Goal: Task Accomplishment & Management: Complete application form

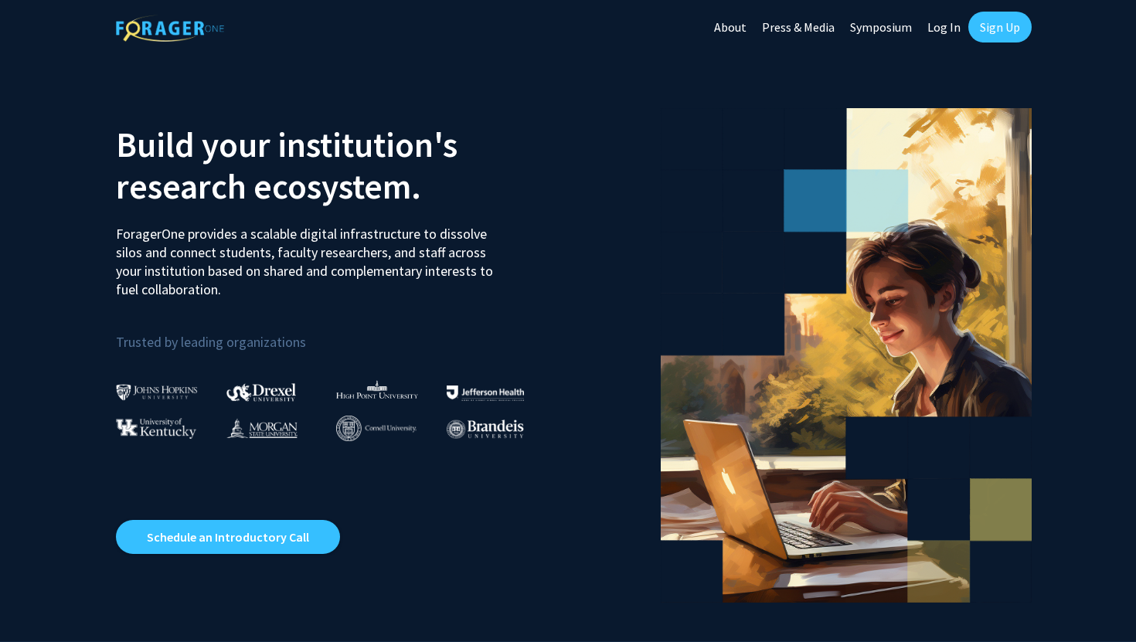
click at [989, 36] on link "Sign Up" at bounding box center [999, 27] width 63 height 31
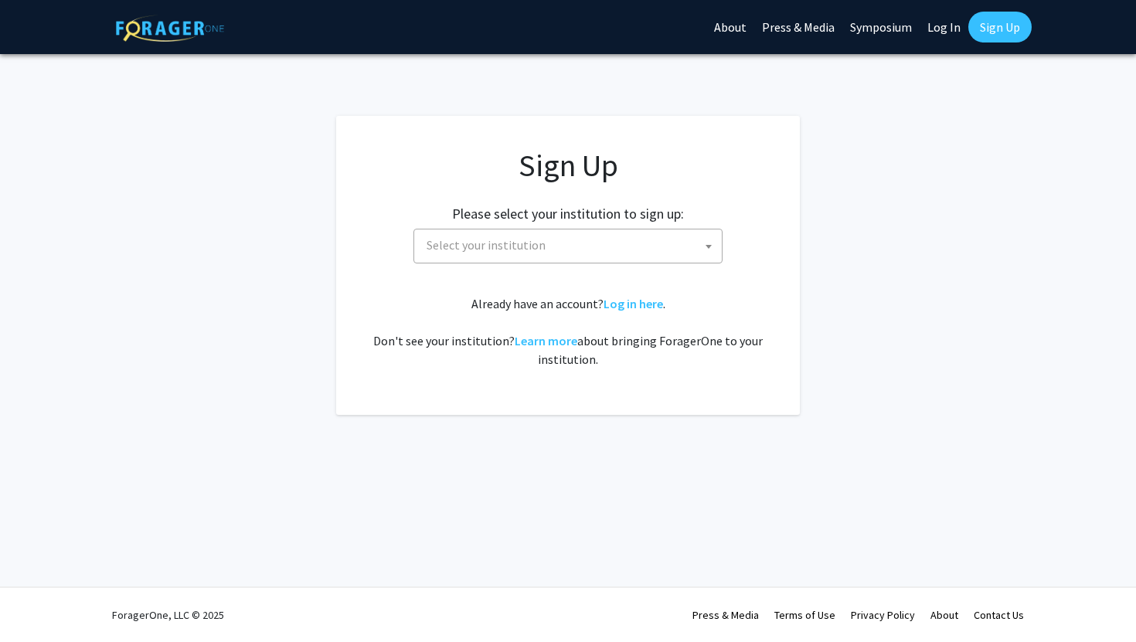
click at [550, 248] on span "Select your institution" at bounding box center [570, 245] width 301 height 32
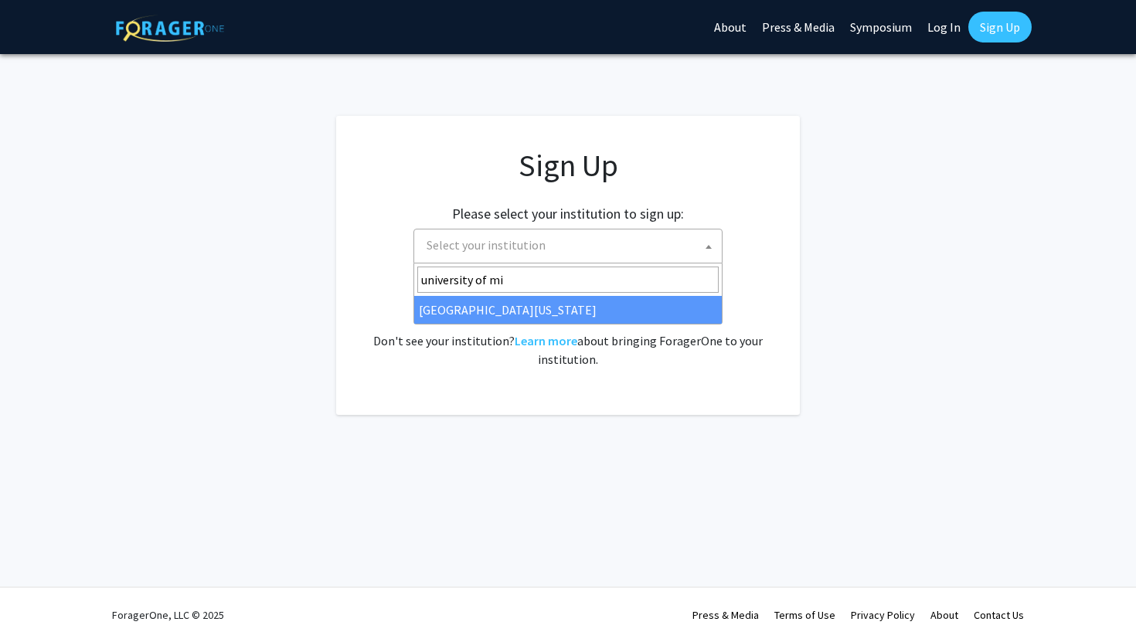
type input "university of mi"
select select "33"
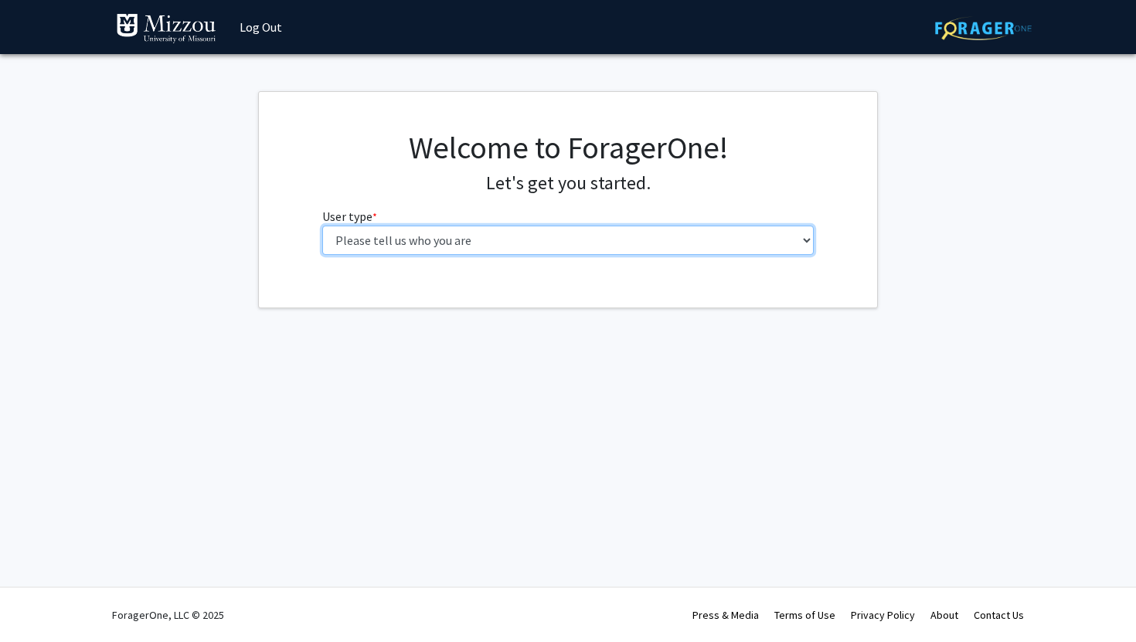
click at [405, 249] on select "Please tell us who you are Undergraduate Student Master's Student Doctoral Cand…" at bounding box center [568, 240] width 492 height 29
select select "1: undergrad"
click at [322, 226] on select "Please tell us who you are Undergraduate Student Master's Student Doctoral Cand…" at bounding box center [568, 240] width 492 height 29
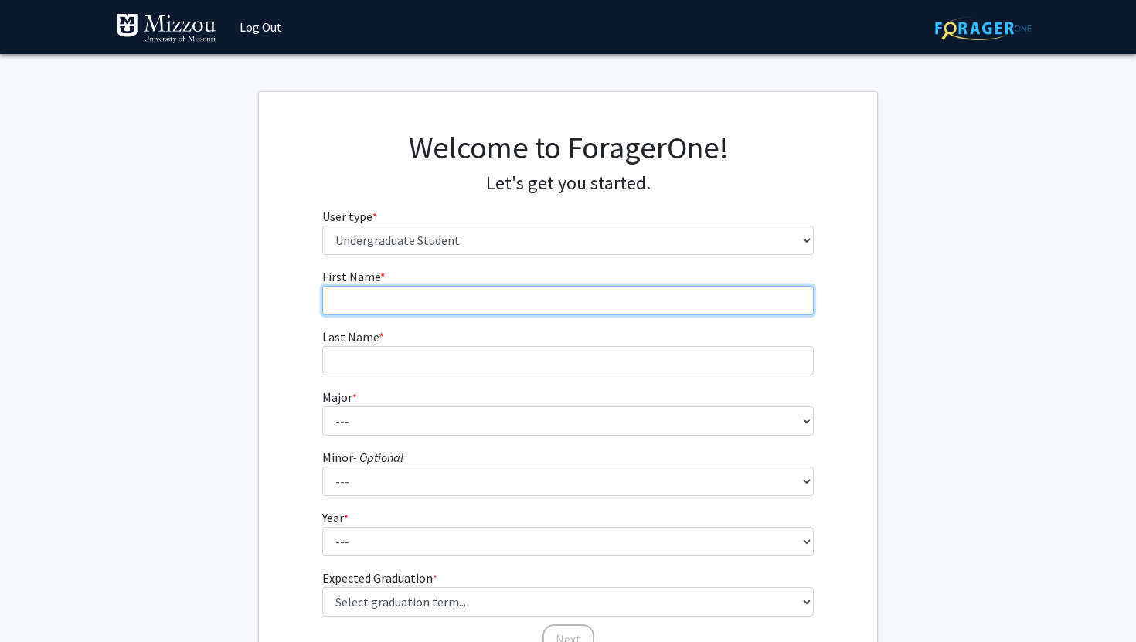
click at [413, 307] on input "First Name * required" at bounding box center [568, 300] width 492 height 29
type input "Lilly"
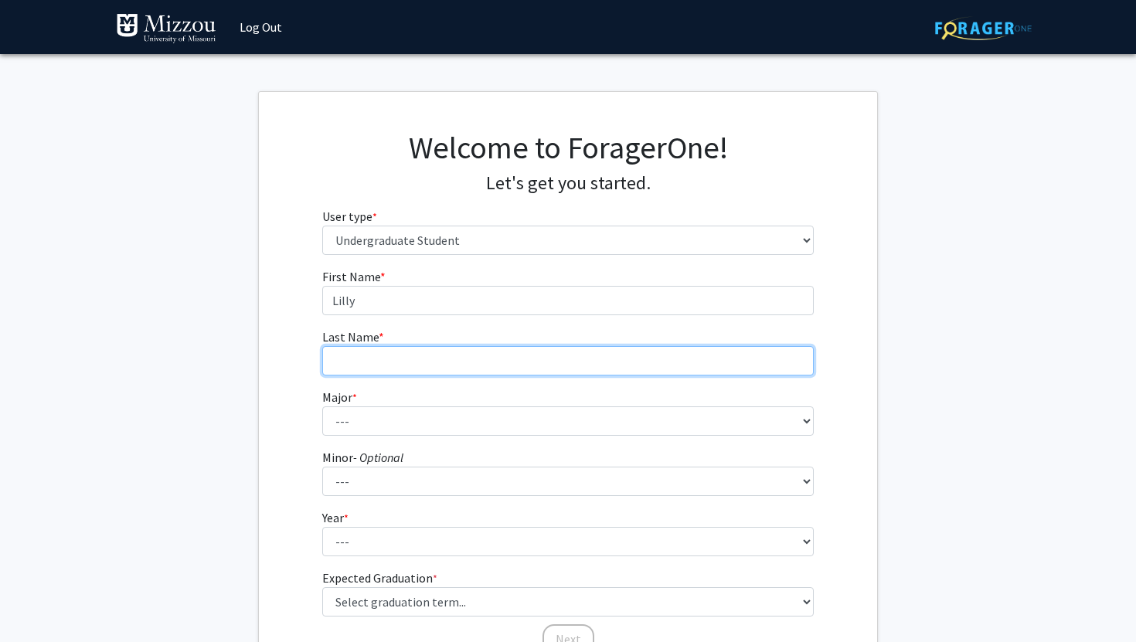
click at [365, 366] on input "Last Name * required" at bounding box center [568, 360] width 492 height 29
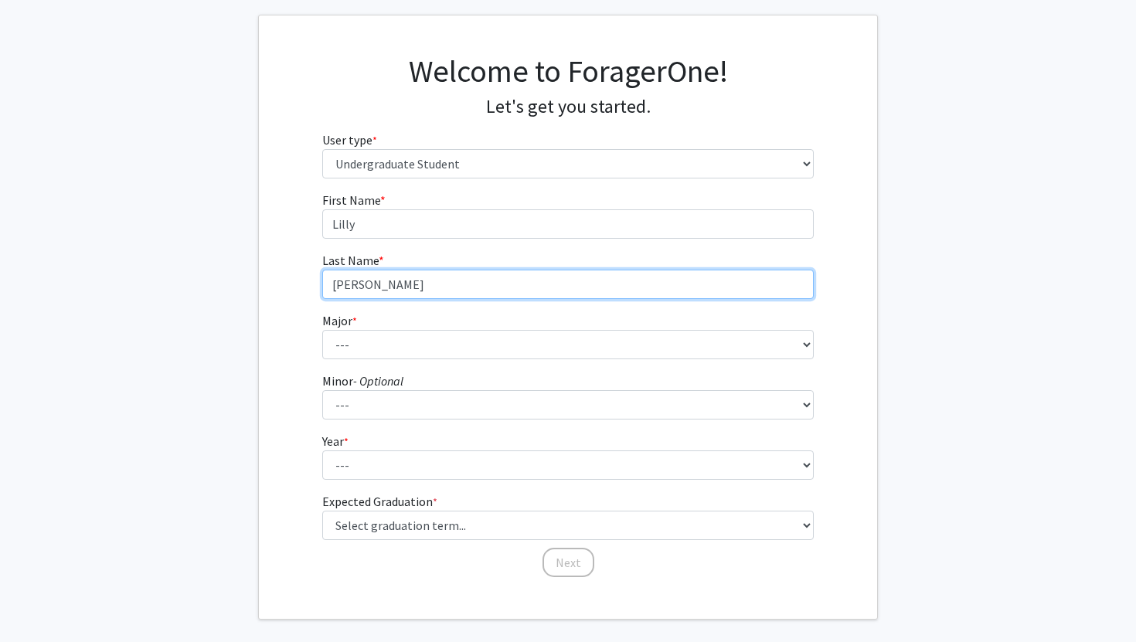
scroll to position [93, 0]
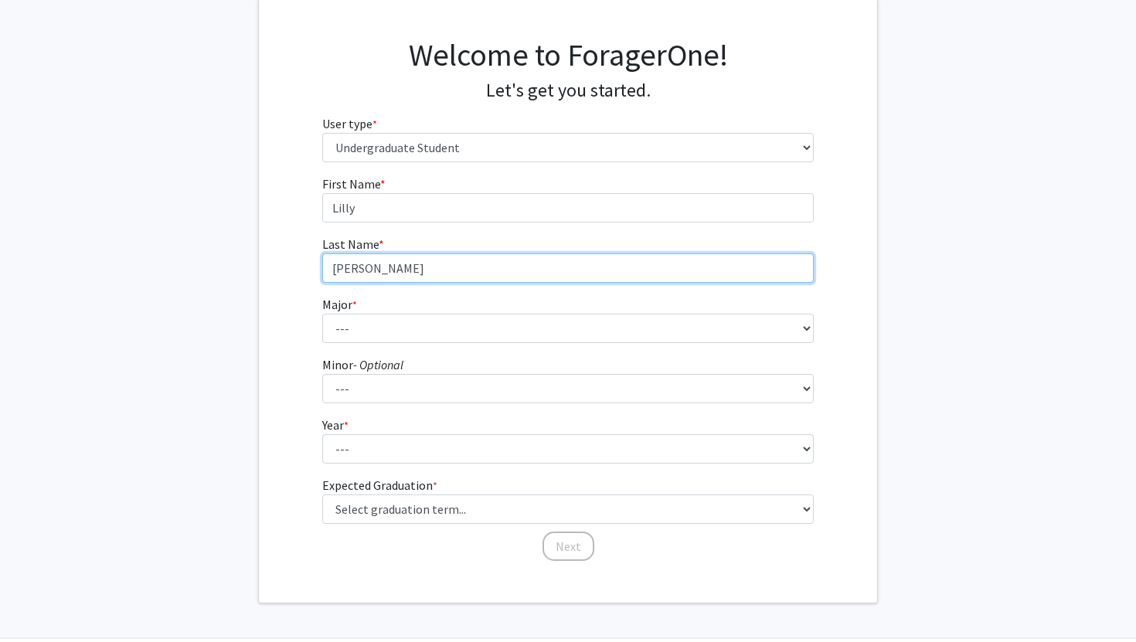
type input "[PERSON_NAME]"
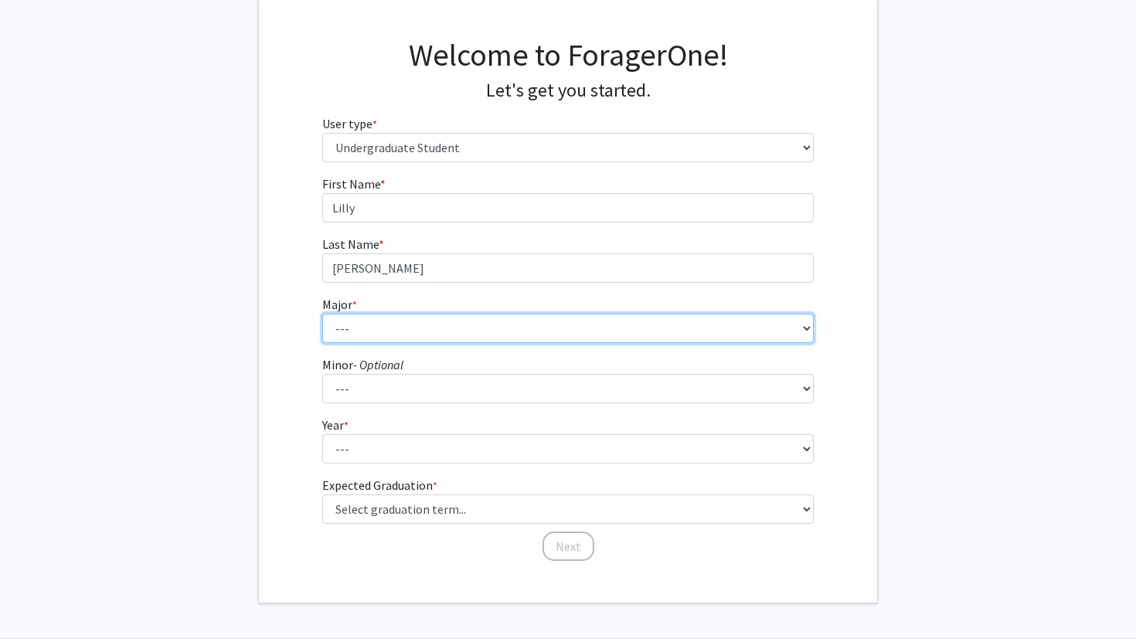
click at [351, 324] on select "--- Agribusiness Management Agricultural Education Agricultural Education: Comm…" at bounding box center [568, 328] width 492 height 29
select select "8: 2497"
click at [322, 314] on select "--- Agribusiness Management Agricultural Education Agricultural Education: Comm…" at bounding box center [568, 328] width 492 height 29
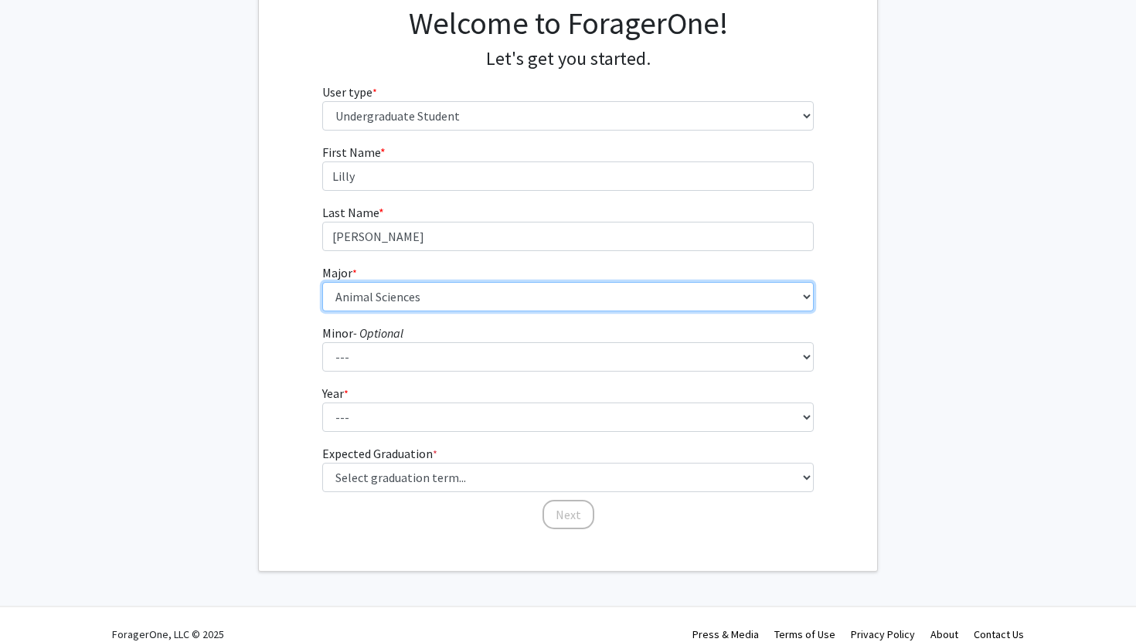
scroll to position [144, 0]
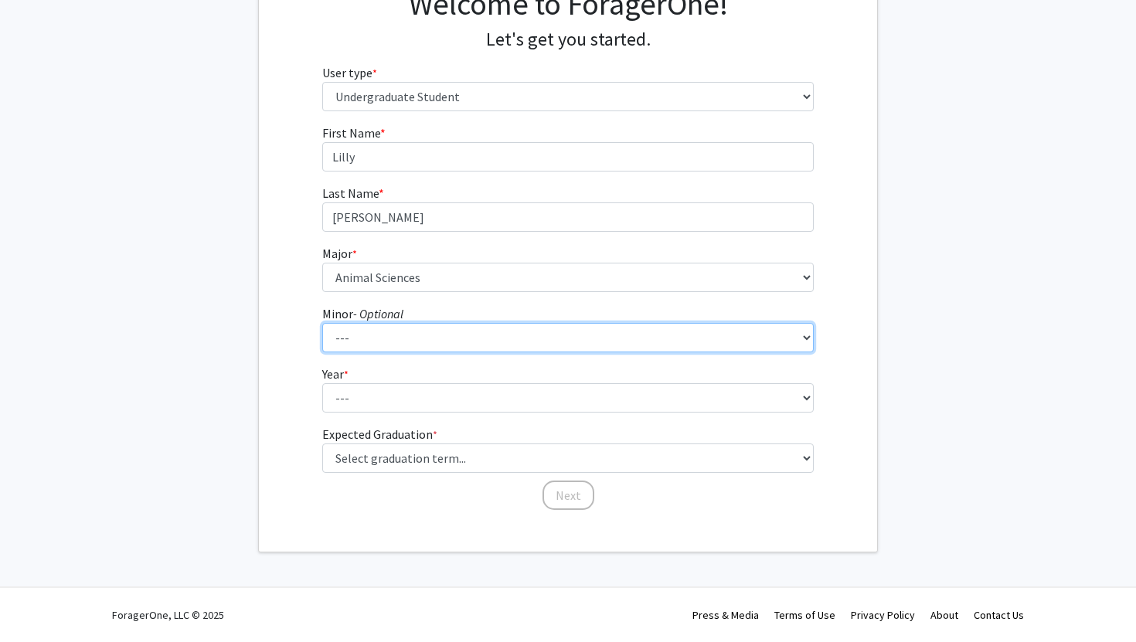
click at [406, 338] on select "--- Accountancy Aerospace Engineering Aerospace Studies Agribusiness Management…" at bounding box center [568, 337] width 492 height 29
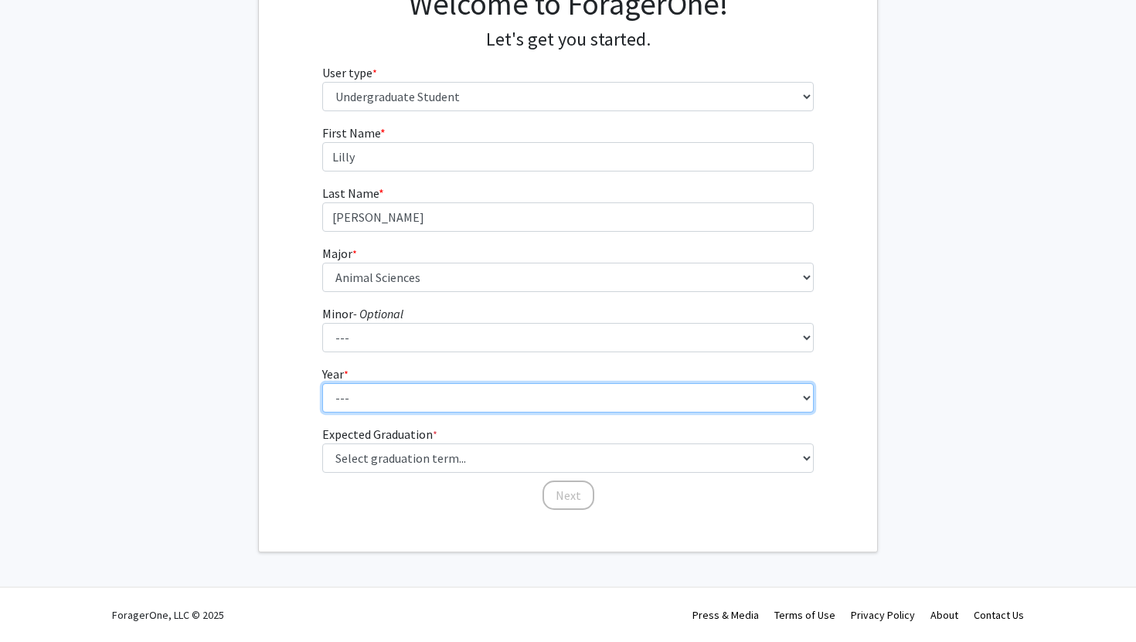
click at [378, 405] on select "--- First-year Sophomore Junior Senior Postbaccalaureate Certificate" at bounding box center [568, 397] width 492 height 29
select select "1: first-year"
click at [322, 383] on select "--- First-year Sophomore Junior Senior Postbaccalaureate Certificate" at bounding box center [568, 397] width 492 height 29
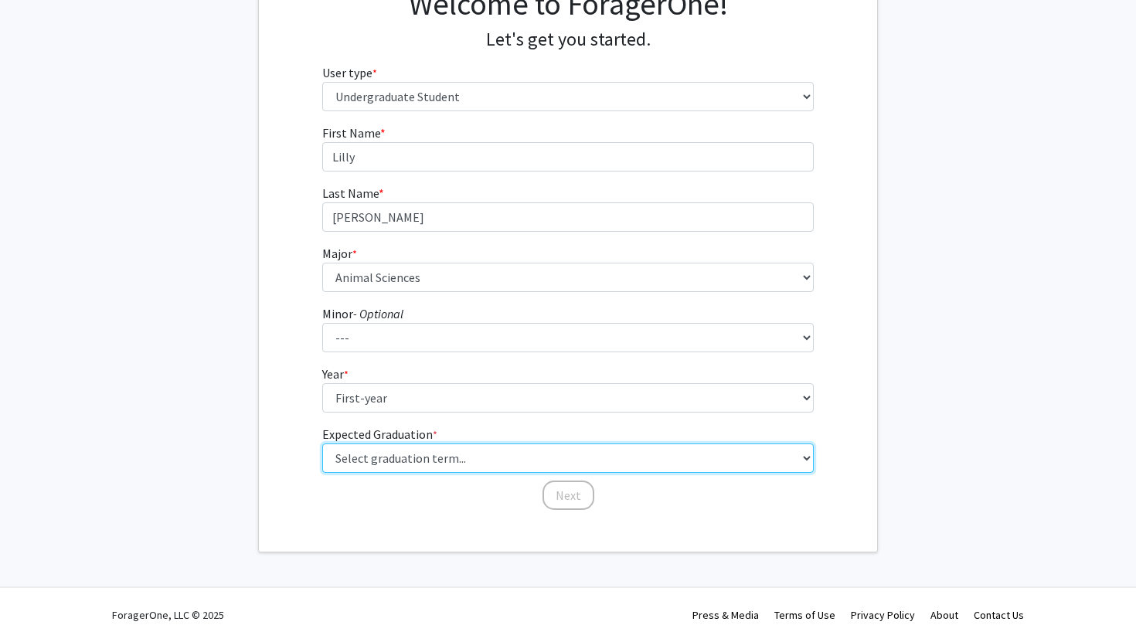
click at [382, 463] on select "Select graduation term... Spring 2025 Summer 2025 Fall 2025 Winter 2025 Spring …" at bounding box center [568, 457] width 492 height 29
select select "17: spring_2029"
click at [322, 443] on select "Select graduation term... Spring 2025 Summer 2025 Fall 2025 Winter 2025 Spring …" at bounding box center [568, 457] width 492 height 29
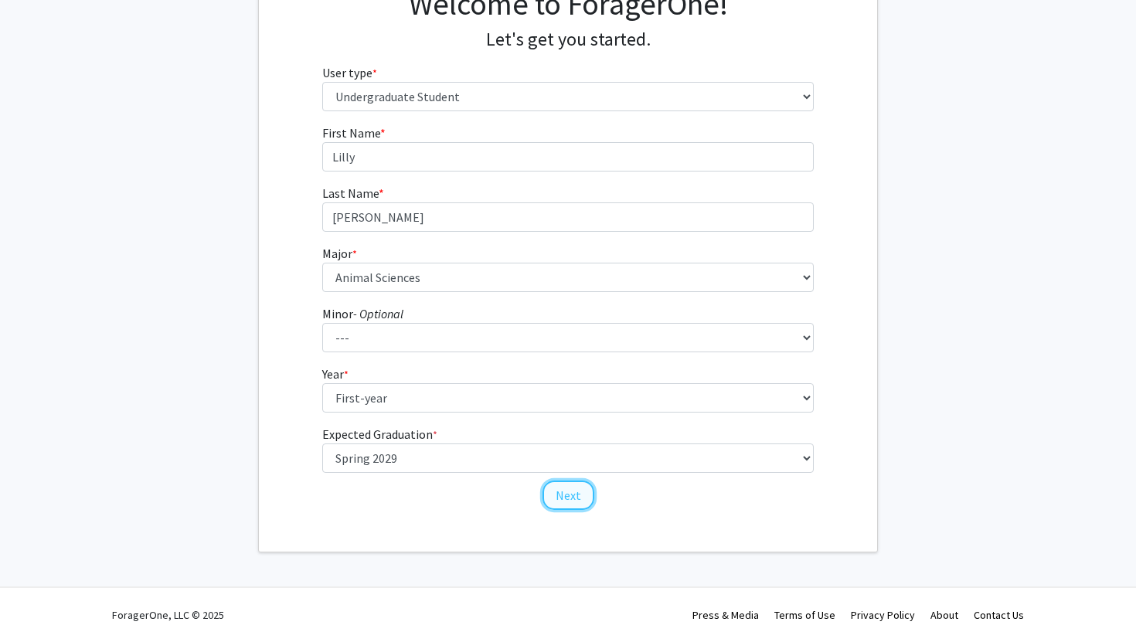
click at [561, 498] on button "Next" at bounding box center [568, 495] width 52 height 29
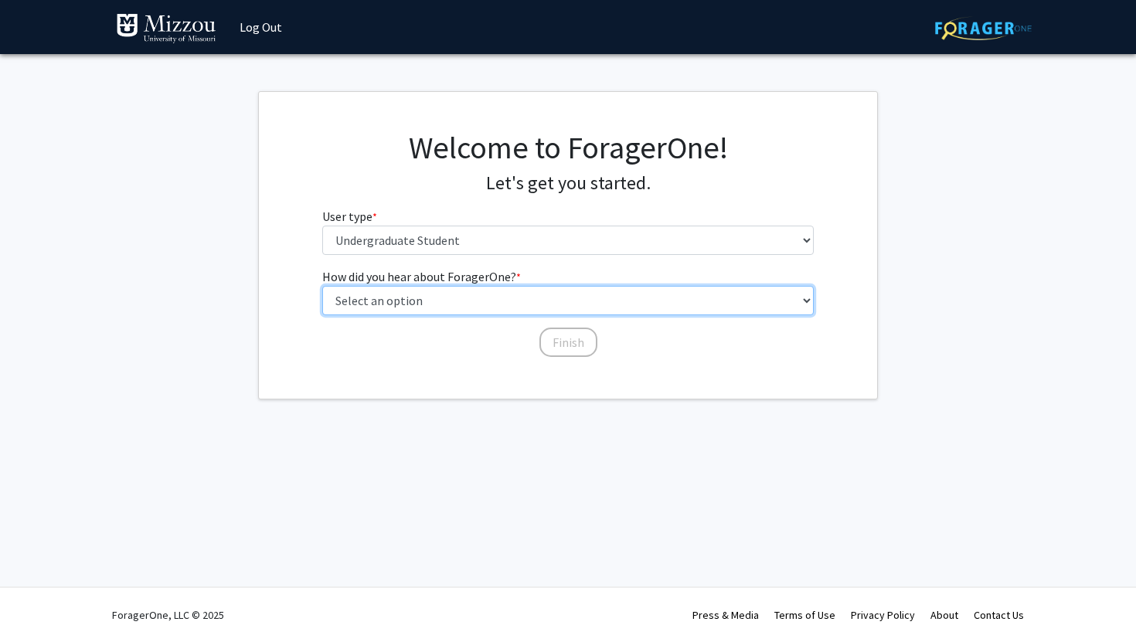
click at [426, 304] on select "Select an option Peer/student recommendation Faculty/staff recommendation Unive…" at bounding box center [568, 300] width 492 height 29
select select "2: faculty_recommendation"
click at [322, 286] on select "Select an option Peer/student recommendation Faculty/staff recommendation Unive…" at bounding box center [568, 300] width 492 height 29
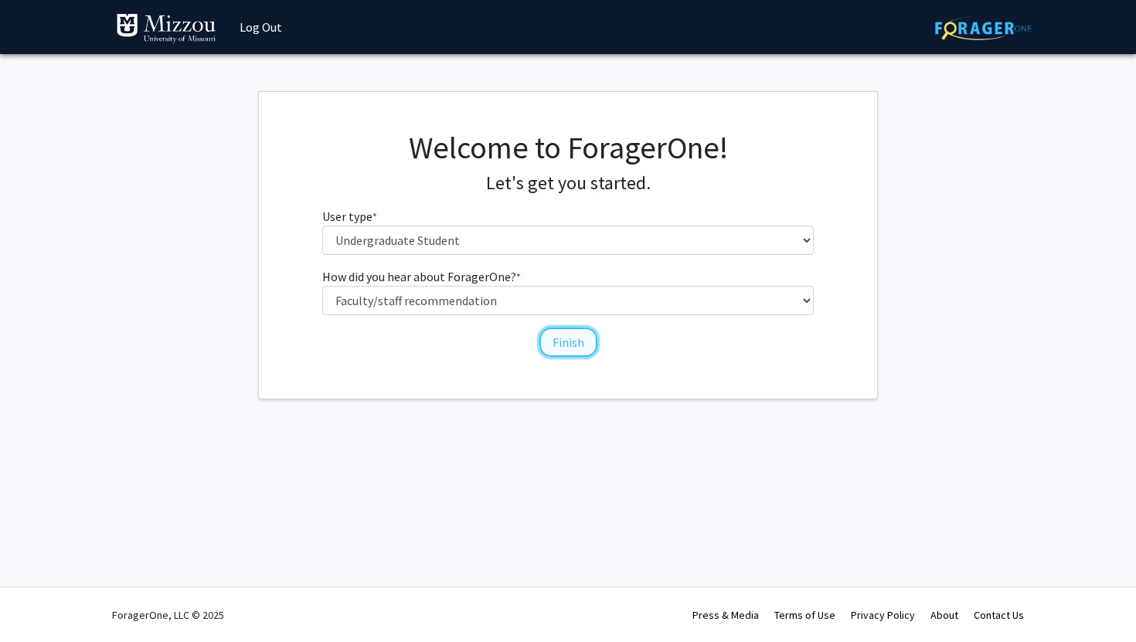
click at [562, 338] on button "Finish" at bounding box center [568, 342] width 58 height 29
